Goal: Use online tool/utility: Use online tool/utility

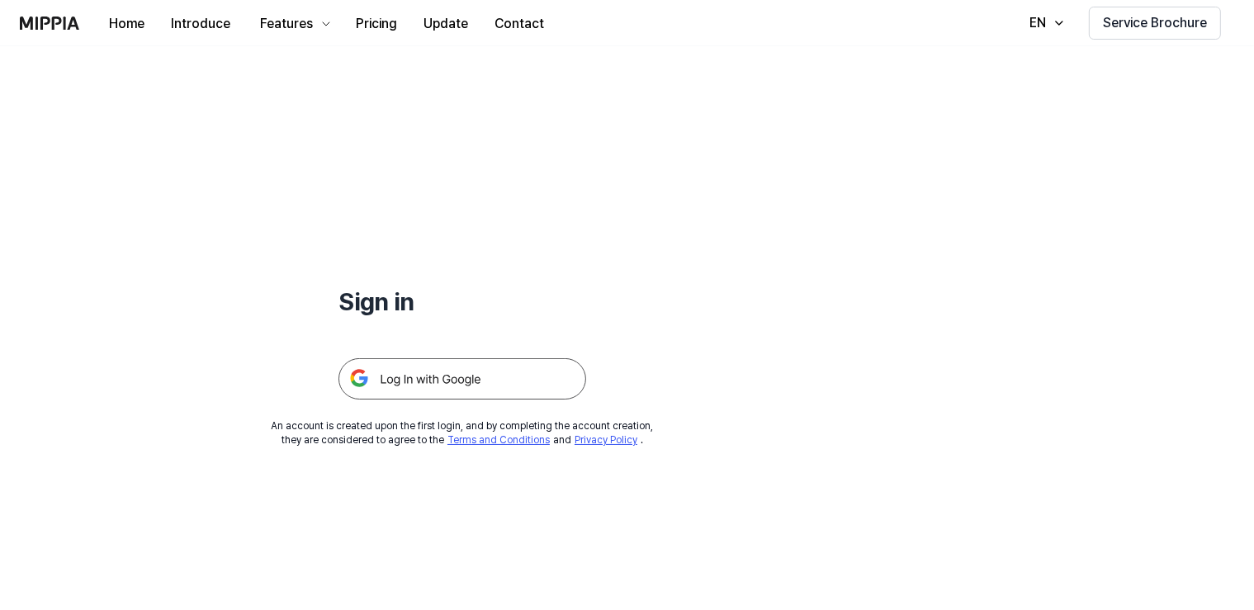
click at [434, 382] on img at bounding box center [463, 378] width 248 height 41
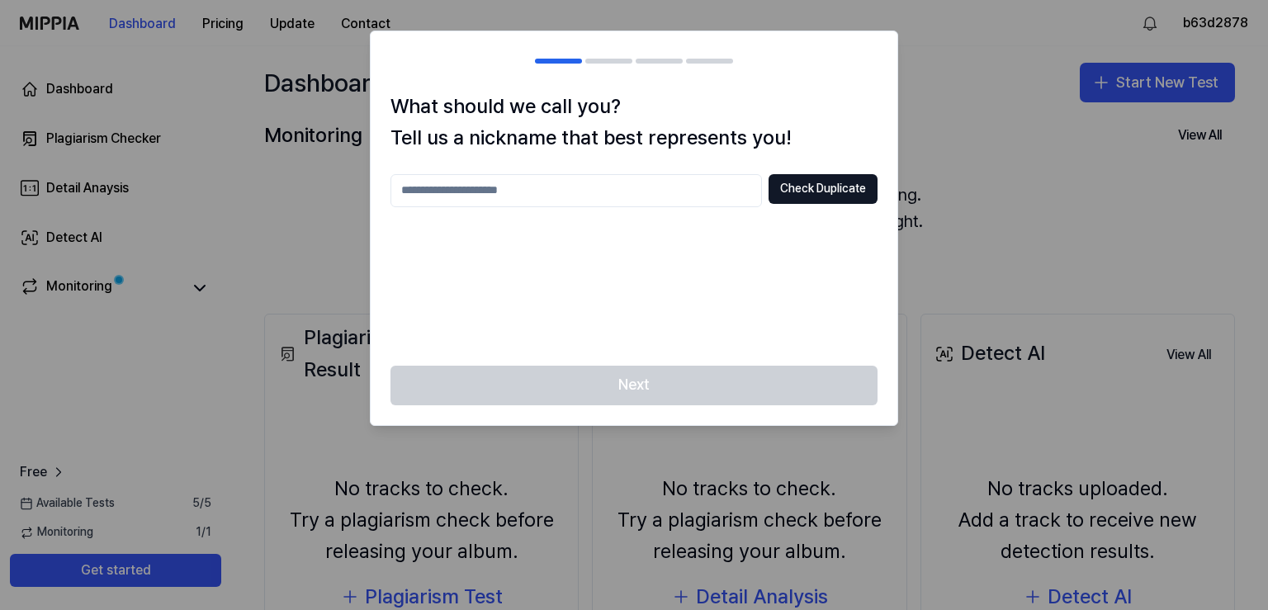
click at [921, 125] on div at bounding box center [634, 305] width 1268 height 610
click at [813, 184] on button "Check Duplicate" at bounding box center [823, 189] width 109 height 30
click at [622, 195] on input "text" at bounding box center [577, 190] width 372 height 33
type input "**********"
click at [836, 180] on button "Check Duplicate" at bounding box center [823, 189] width 109 height 30
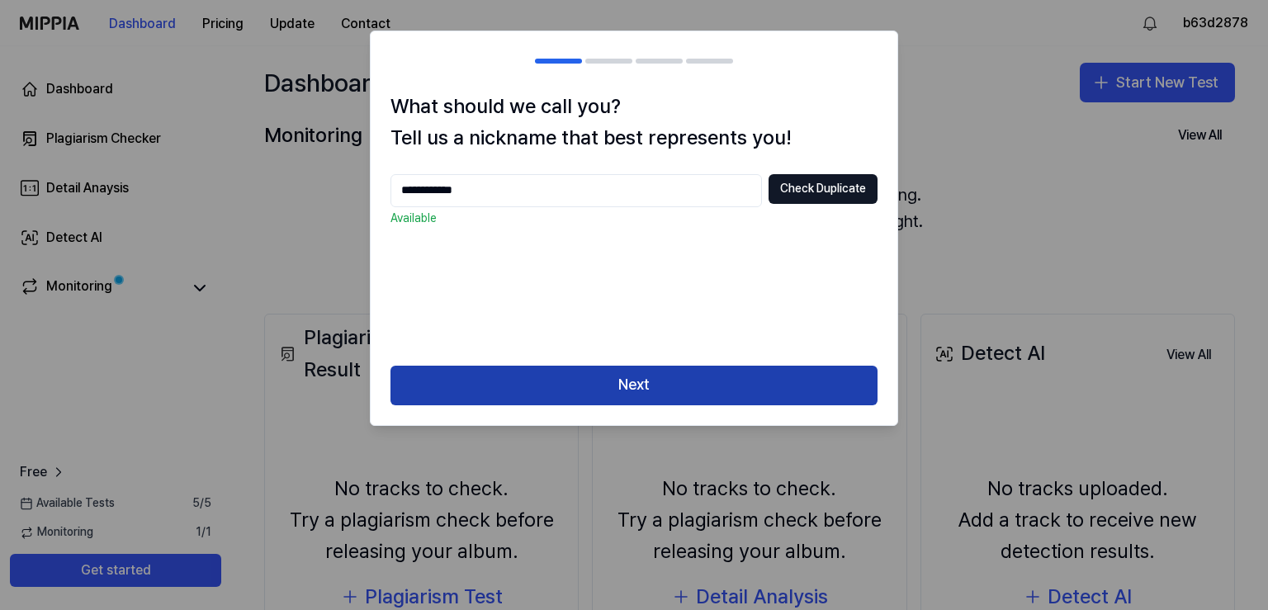
click at [714, 381] on button "Next" at bounding box center [634, 386] width 487 height 40
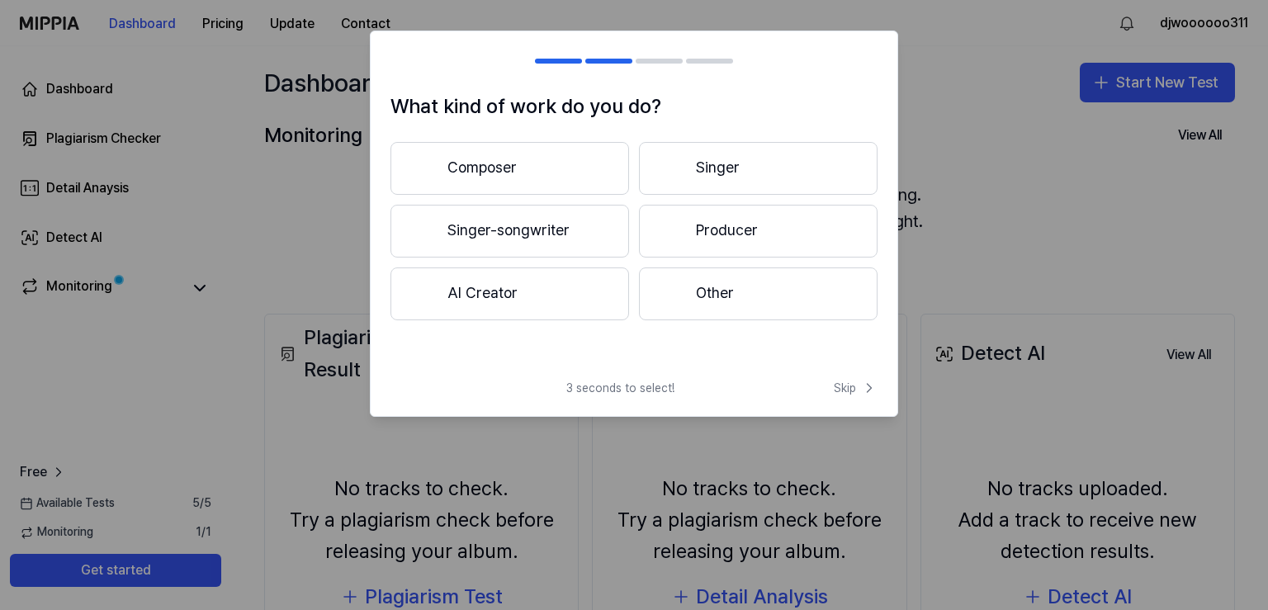
click at [714, 235] on button "Producer" at bounding box center [758, 231] width 239 height 53
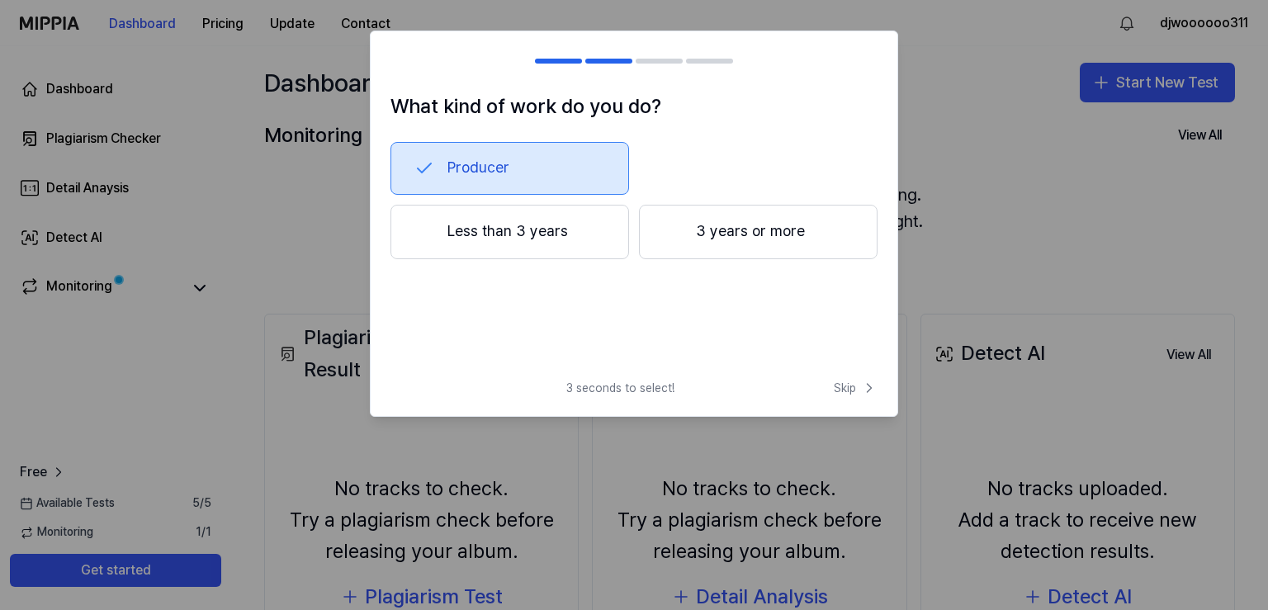
click at [731, 231] on button "3 years or more" at bounding box center [758, 232] width 239 height 55
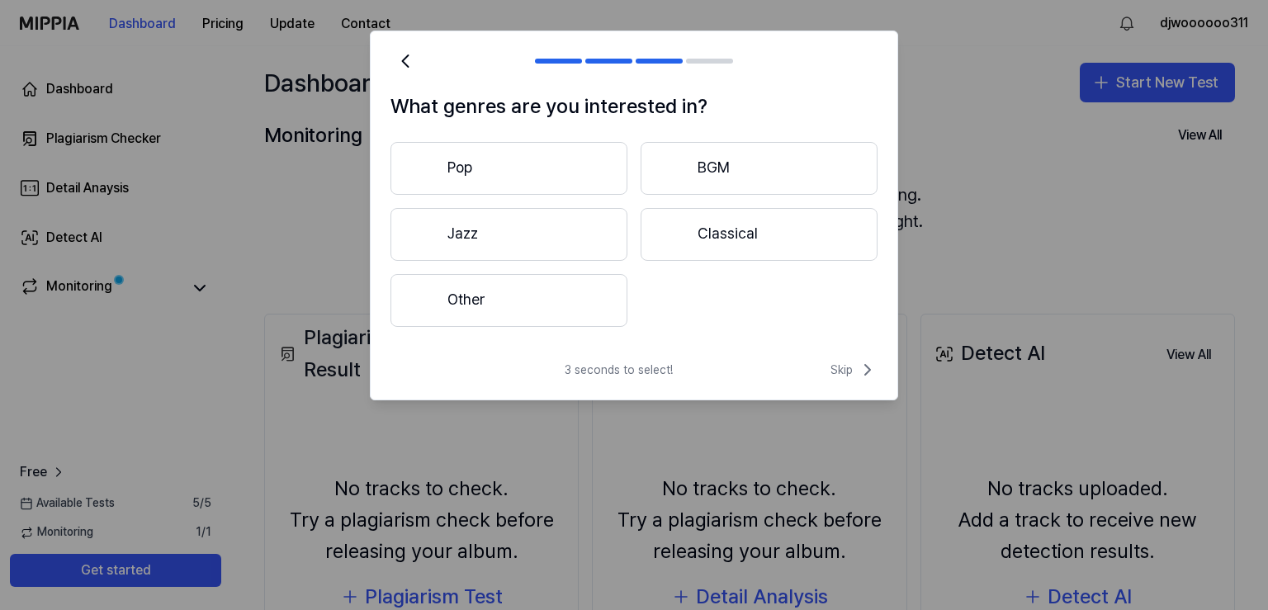
click at [528, 293] on button "Other" at bounding box center [509, 300] width 237 height 53
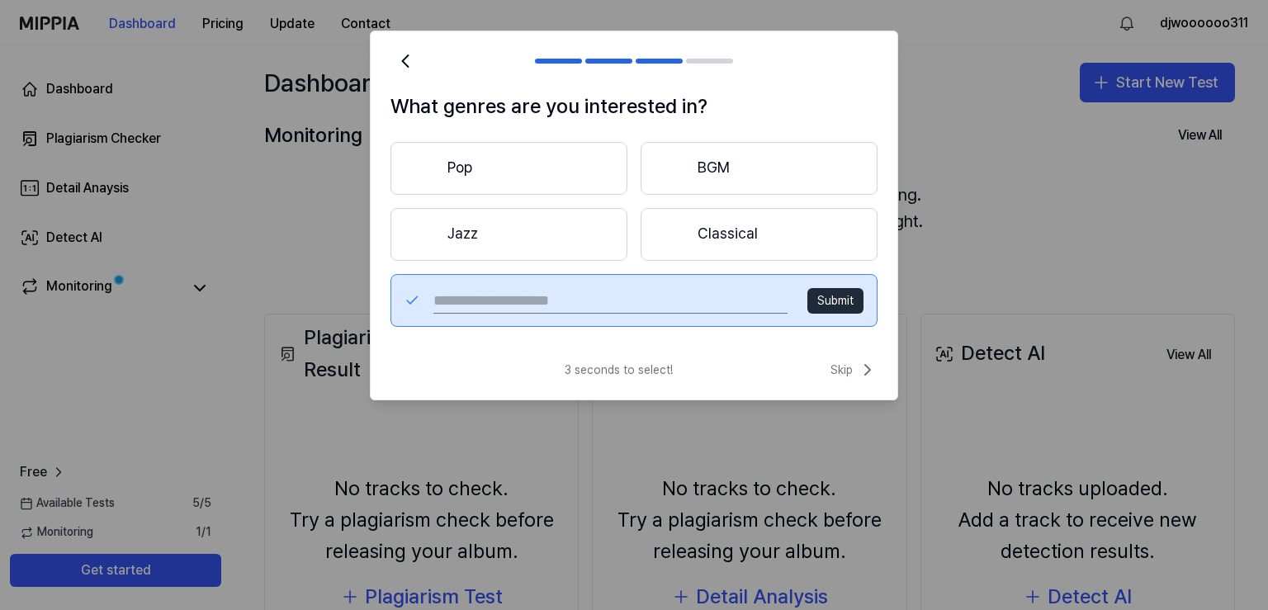
click at [758, 233] on button "Classical" at bounding box center [759, 234] width 237 height 53
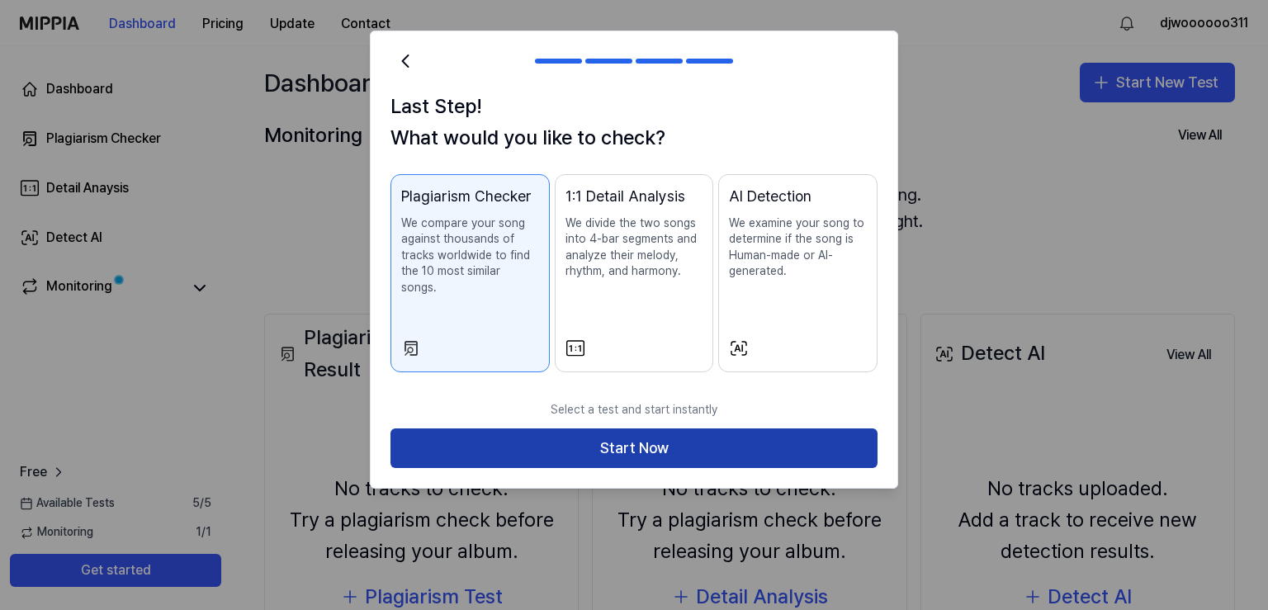
click at [623, 432] on button "Start Now" at bounding box center [634, 449] width 487 height 40
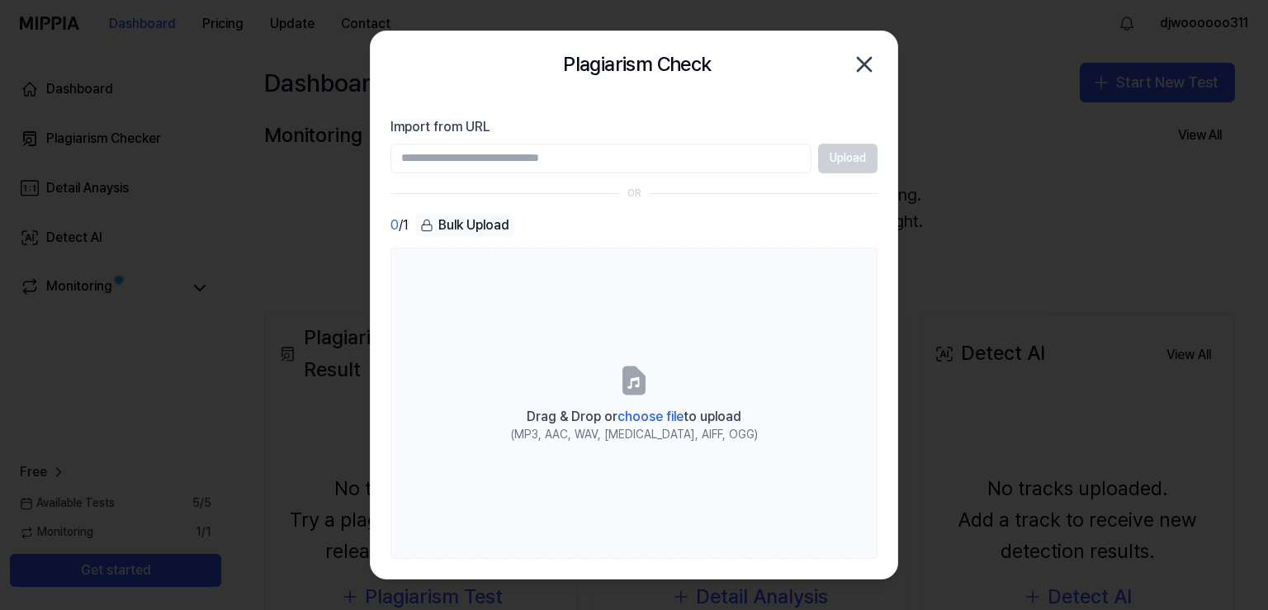
click at [453, 220] on div "Bulk Upload" at bounding box center [464, 225] width 99 height 23
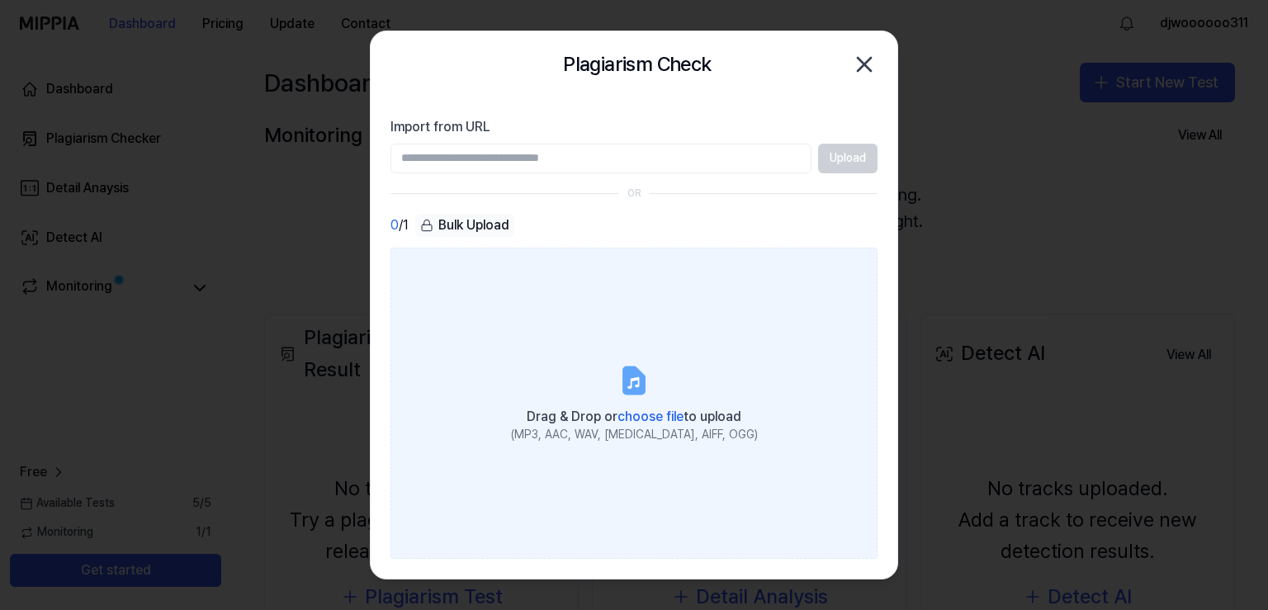
click at [648, 418] on span "choose file" at bounding box center [651, 417] width 66 height 16
click at [0, 0] on input "Drag & Drop or choose file to upload (MP3, AAC, WAV, FLAC, AIFF, OGG)" at bounding box center [0, 0] width 0 height 0
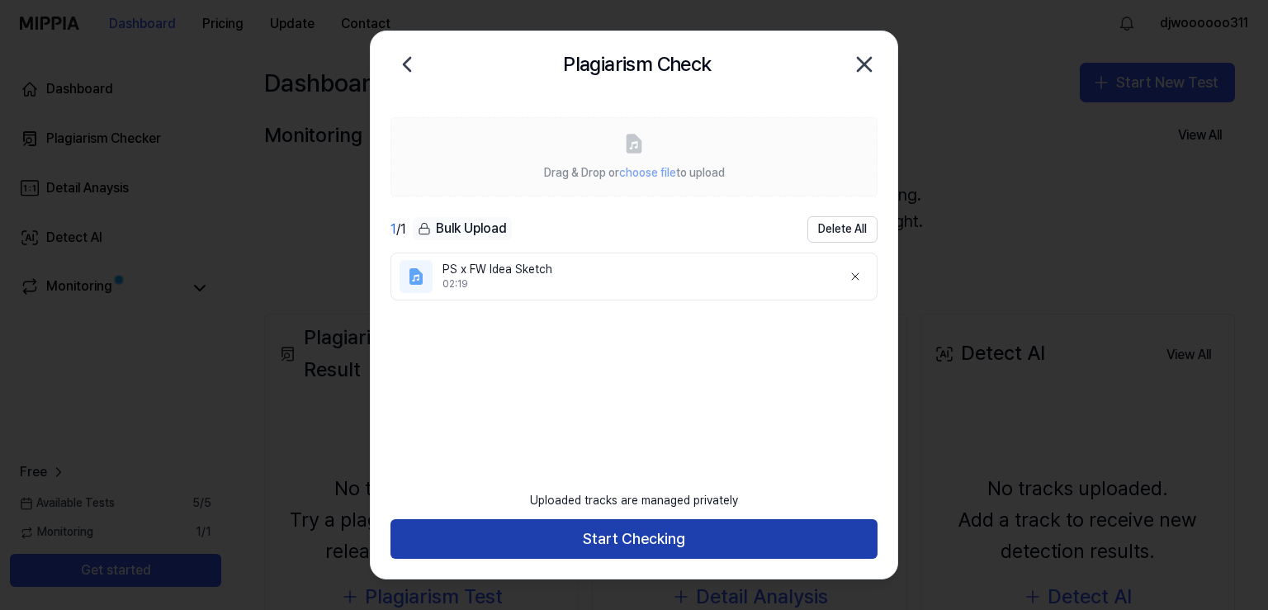
click at [712, 533] on button "Start Checking" at bounding box center [634, 539] width 487 height 40
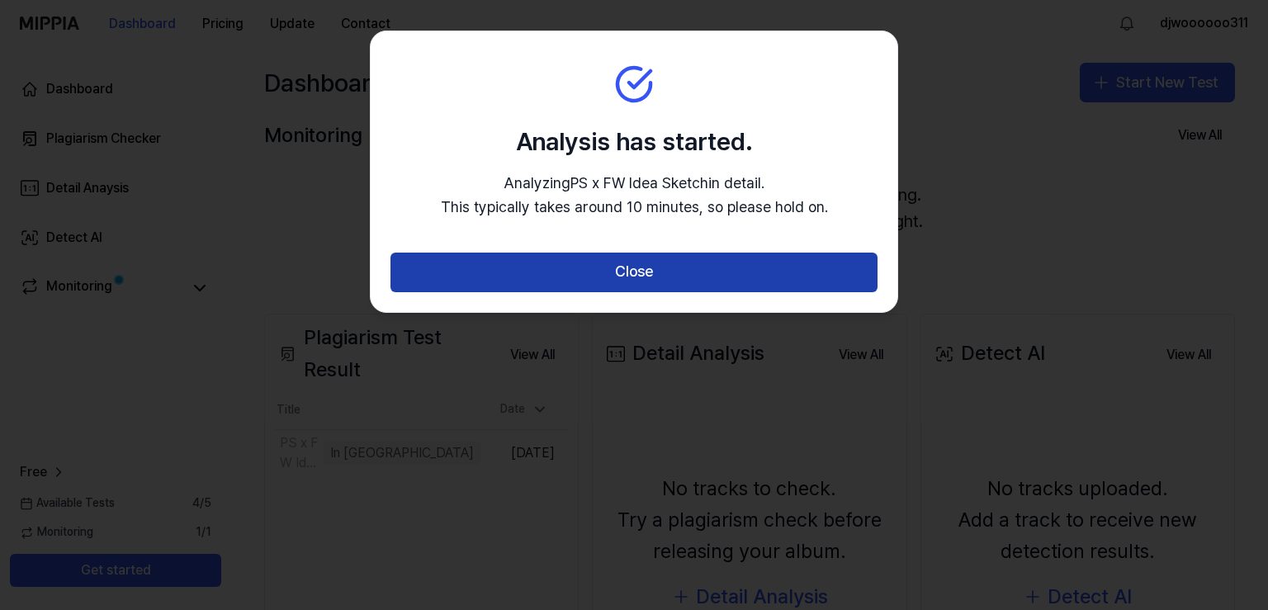
click at [655, 276] on button "Close" at bounding box center [634, 273] width 487 height 40
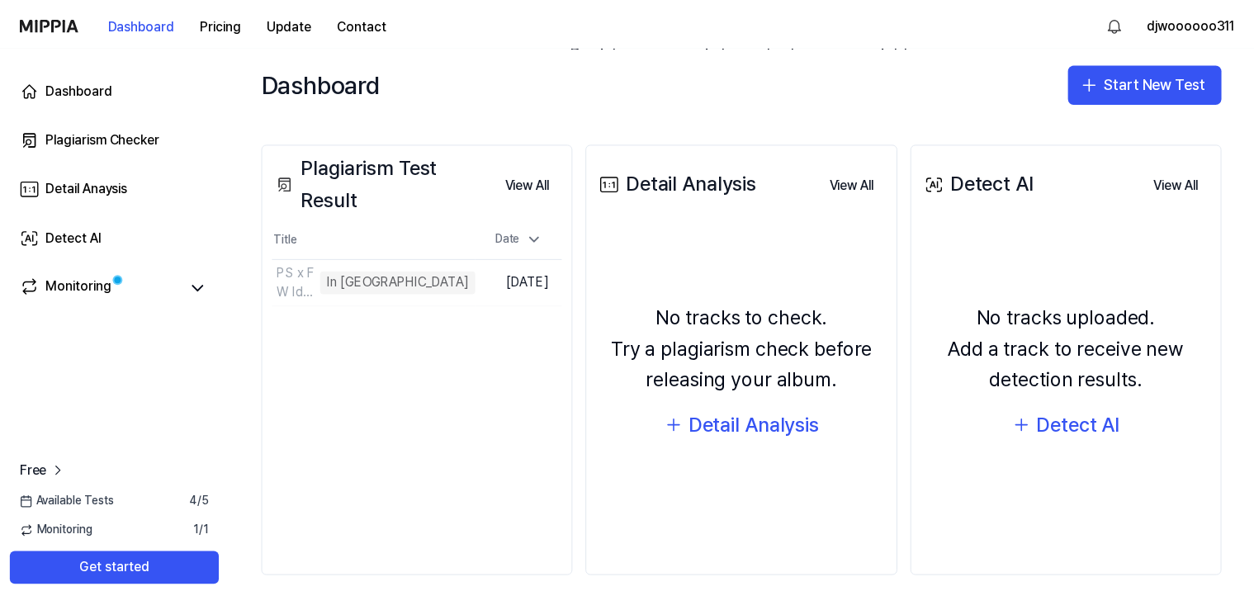
scroll to position [172, 0]
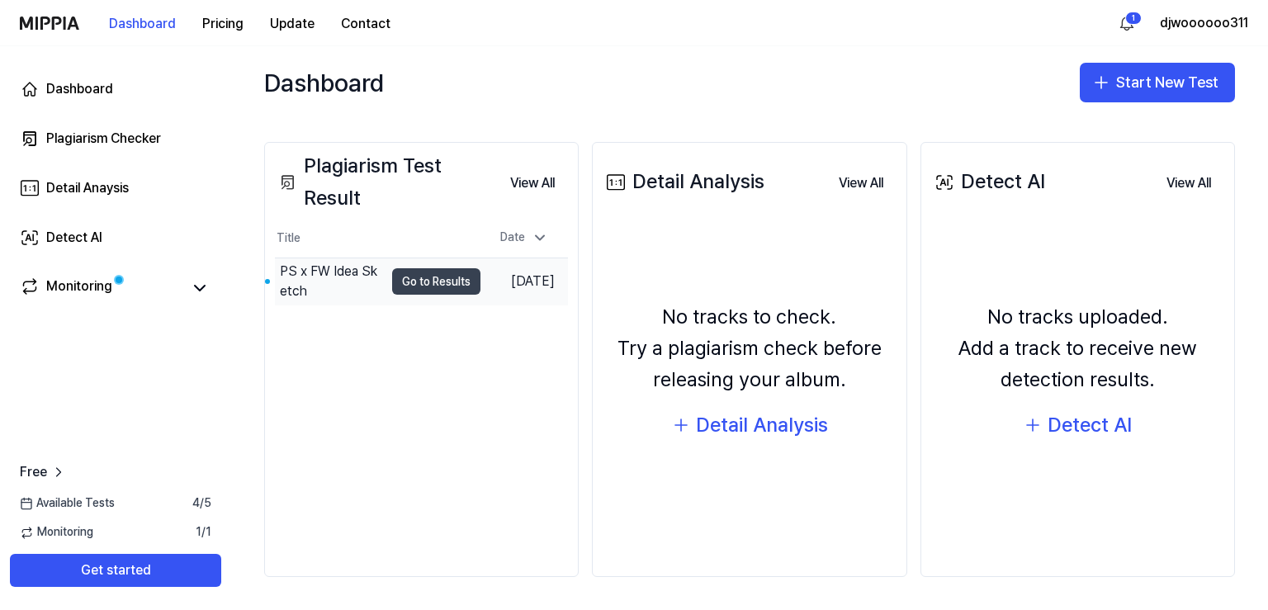
click at [405, 282] on button "Go to Results" at bounding box center [436, 281] width 88 height 26
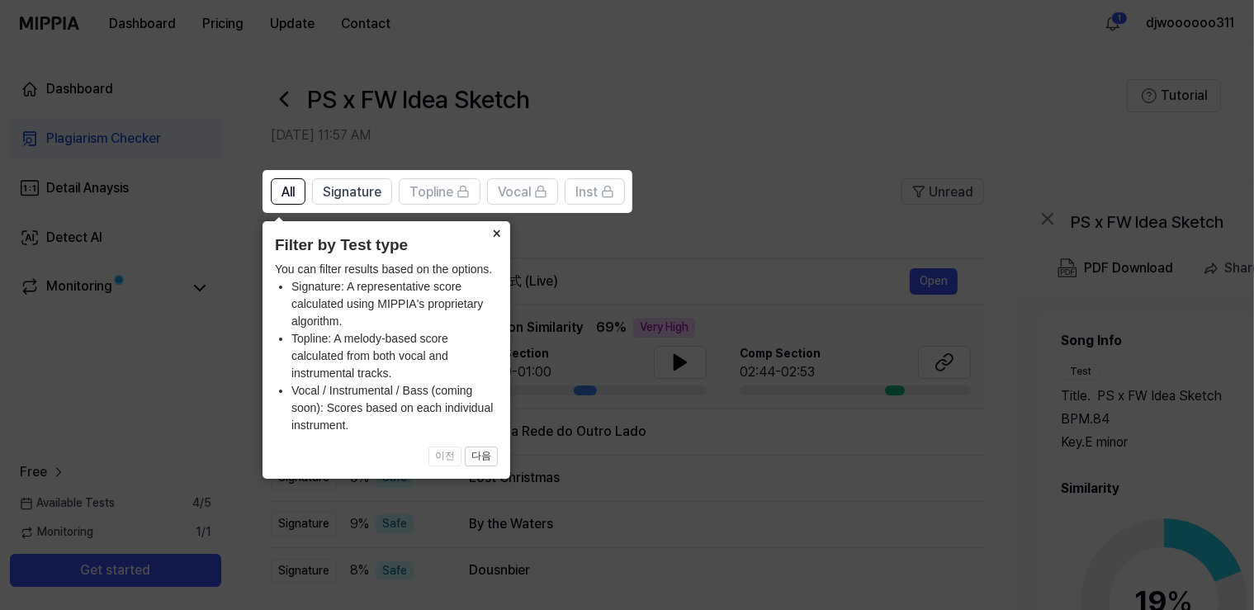
click at [504, 232] on button "×" at bounding box center [497, 232] width 26 height 23
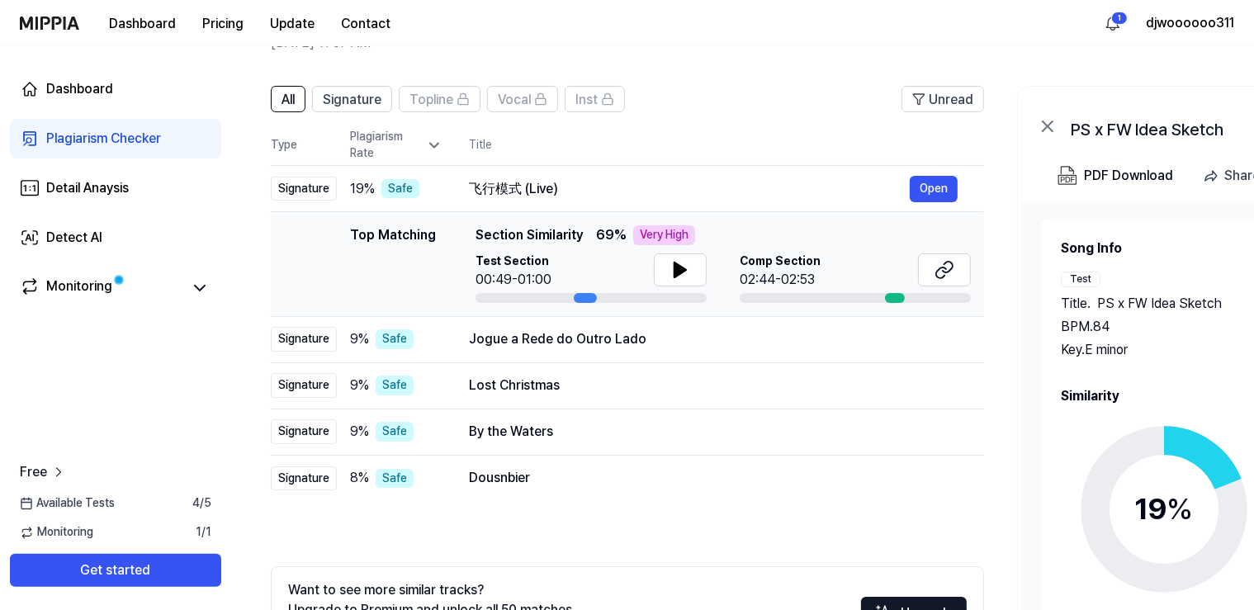
scroll to position [174, 0]
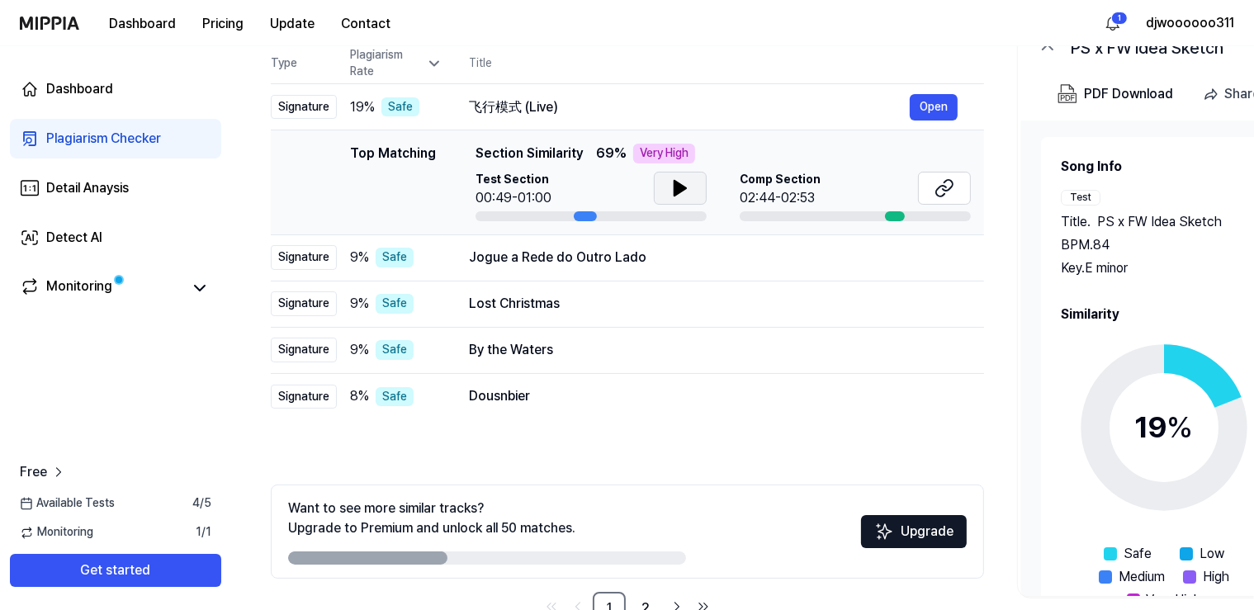
click at [672, 187] on icon at bounding box center [681, 188] width 20 height 20
click at [938, 187] on icon at bounding box center [945, 188] width 20 height 20
click at [657, 191] on button at bounding box center [680, 188] width 53 height 33
click at [666, 191] on button at bounding box center [680, 188] width 53 height 33
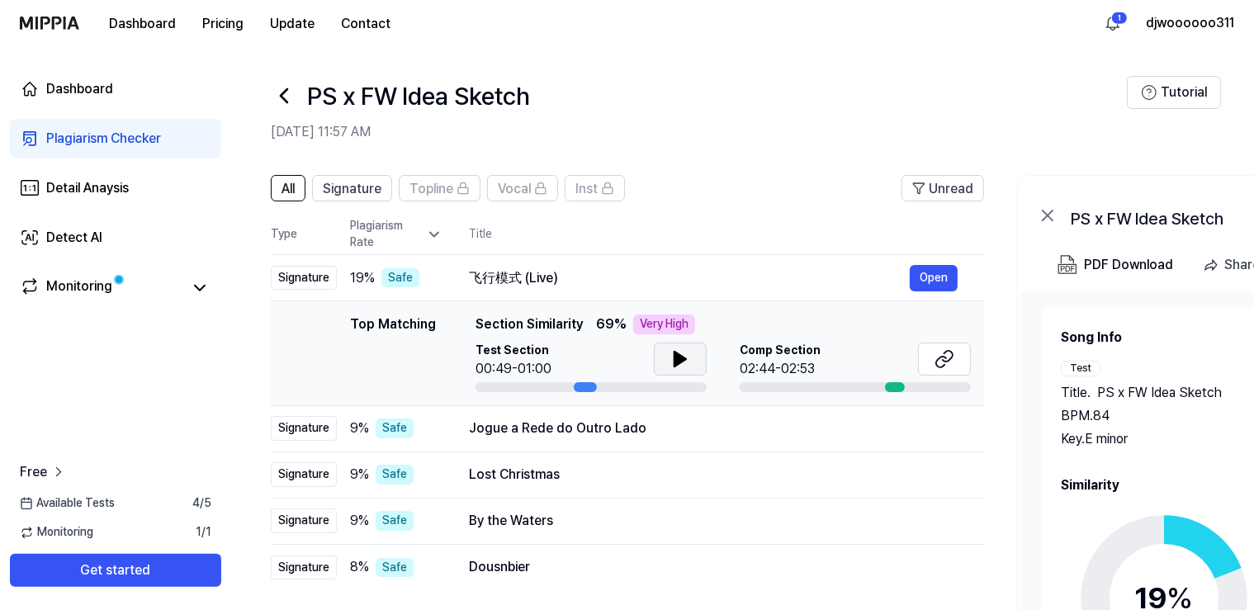
scroll to position [0, 0]
